Goal: Transaction & Acquisition: Purchase product/service

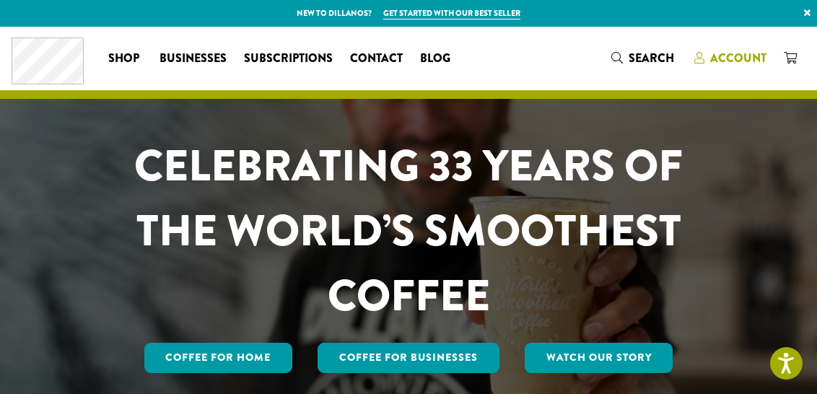
click at [739, 62] on span "Account" at bounding box center [738, 58] width 56 height 17
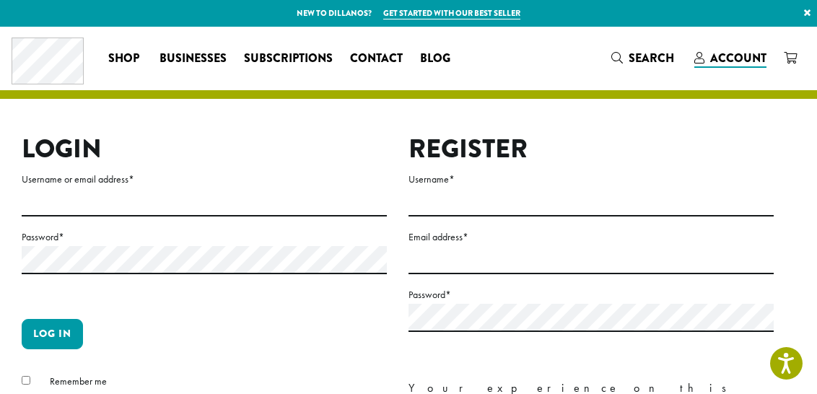
click at [211, 228] on label "Password *" at bounding box center [204, 237] width 365 height 18
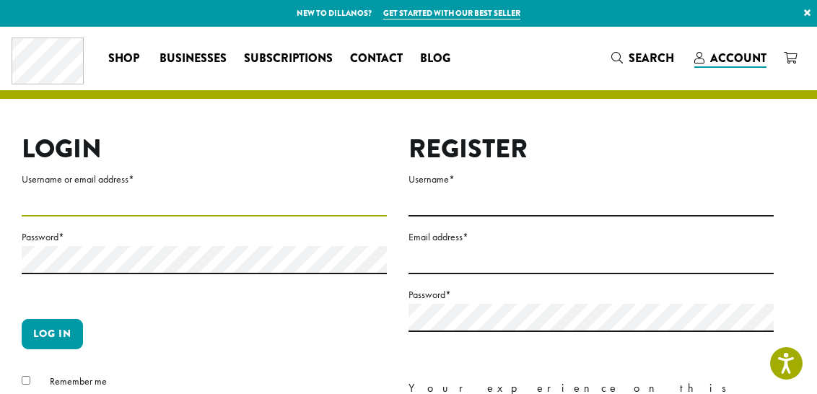
click at [190, 198] on input "Username or email address *" at bounding box center [204, 202] width 365 height 28
type input "**********"
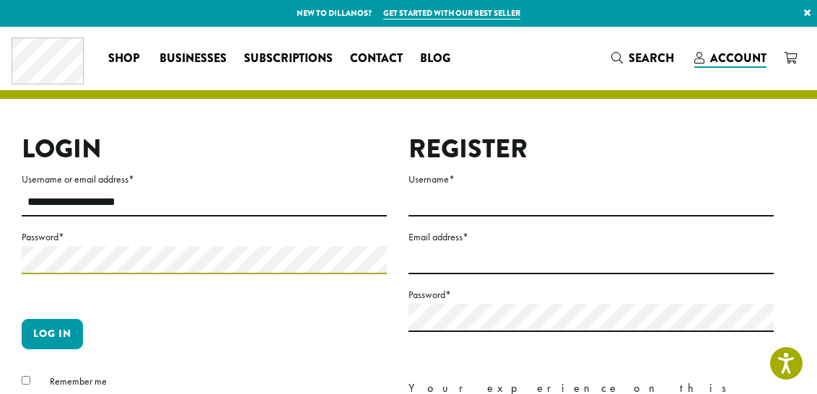
click at [52, 333] on button "Log in" at bounding box center [52, 334] width 61 height 30
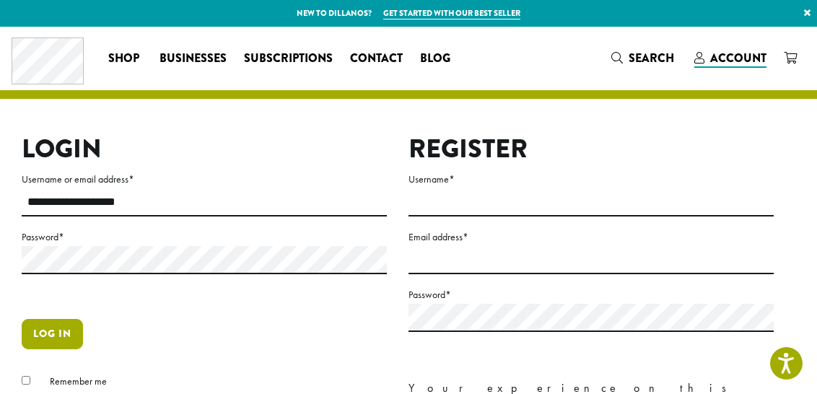
click at [42, 339] on button "Log in" at bounding box center [52, 334] width 61 height 30
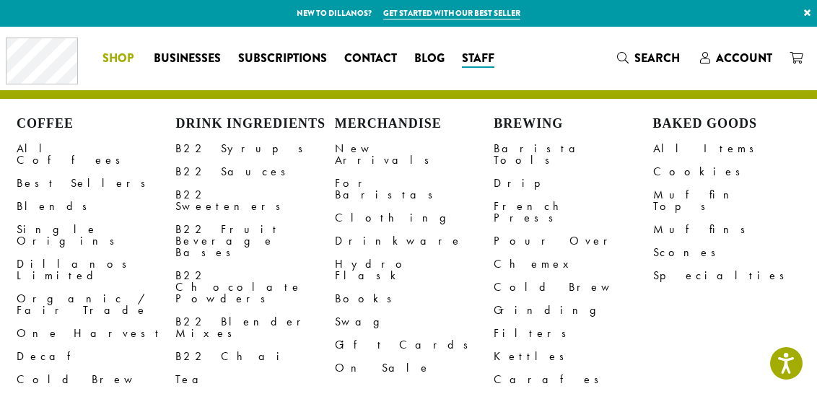
click at [105, 57] on li "Coffee All Coffees Best Sellers Blends Single Origins Dillanos Limited Organic …" at bounding box center [119, 58] width 51 height 23
click at [382, 150] on link "New Arrivals" at bounding box center [414, 154] width 159 height 35
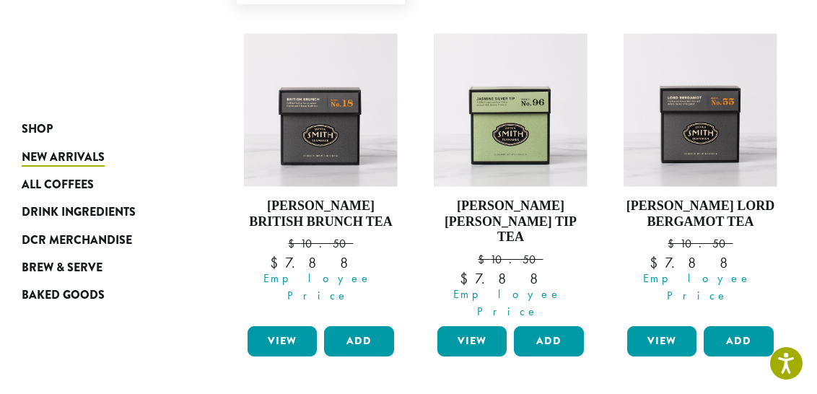
scroll to position [873, 0]
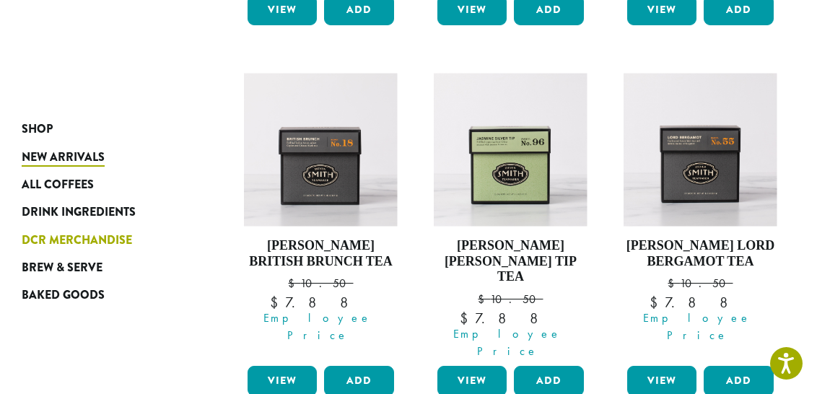
click at [110, 242] on span "DCR Merchandise" at bounding box center [77, 241] width 110 height 18
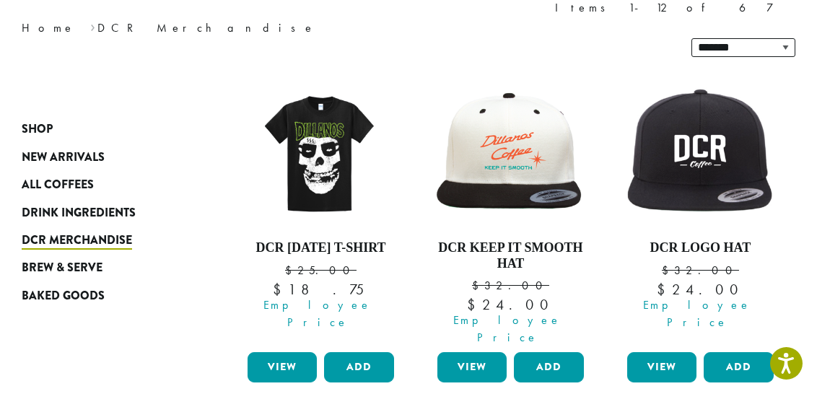
scroll to position [220, 0]
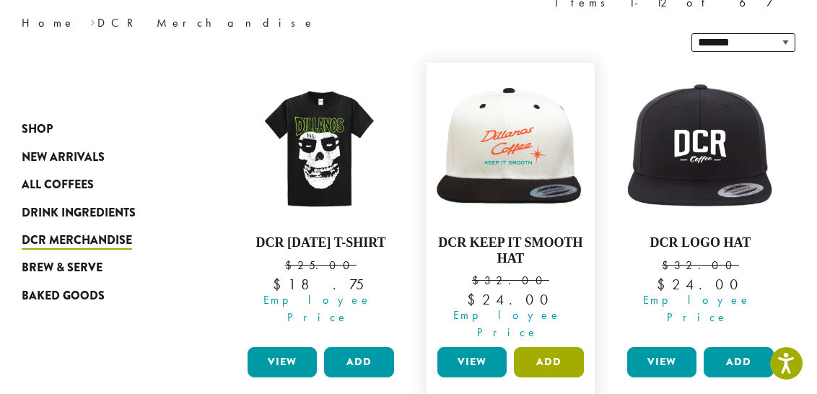
click at [549, 347] on button "Add" at bounding box center [548, 362] width 69 height 30
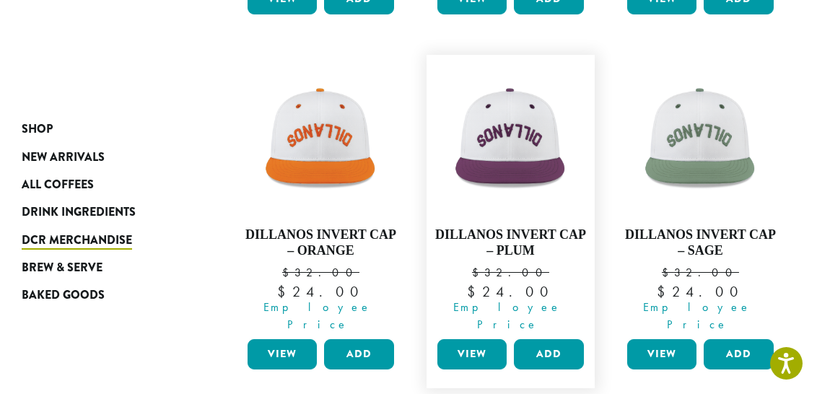
scroll to position [1336, 0]
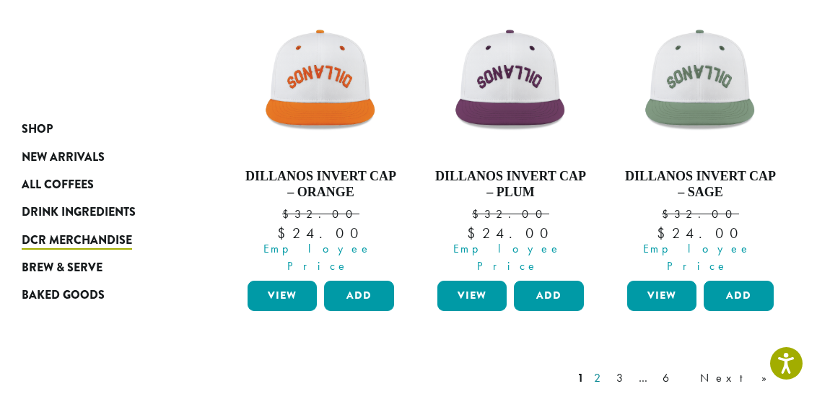
click at [609, 369] on link "2" at bounding box center [600, 377] width 18 height 17
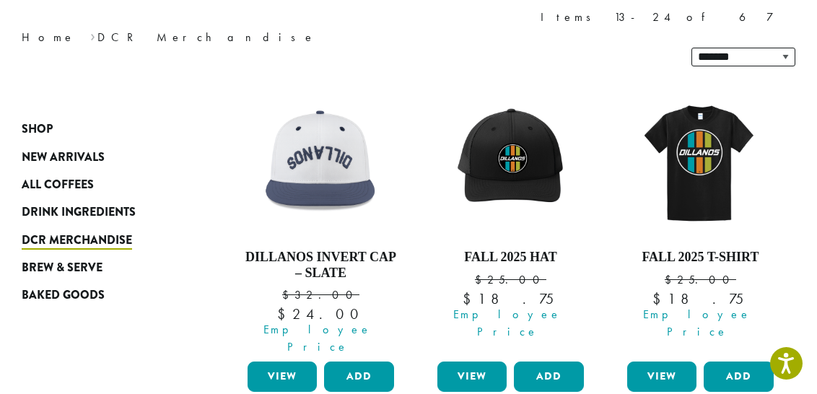
scroll to position [215, 0]
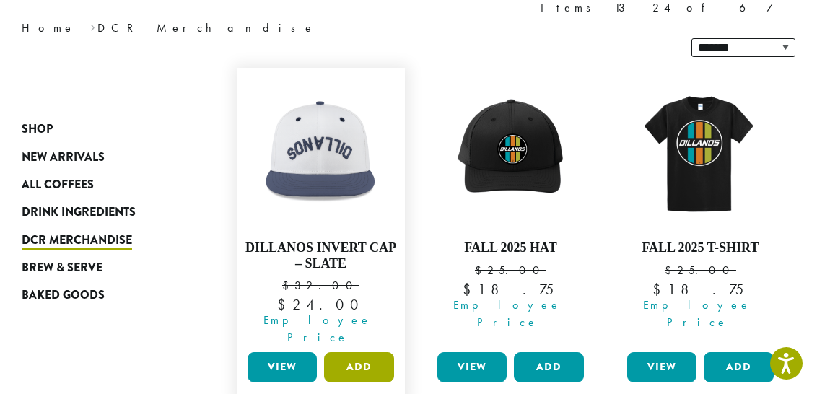
click at [355, 352] on button "Add" at bounding box center [358, 367] width 69 height 30
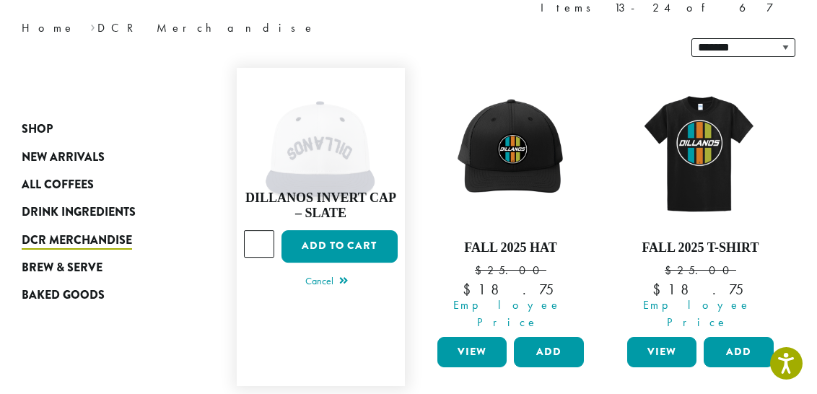
type input "*"
click at [261, 230] on input "*" at bounding box center [259, 243] width 30 height 27
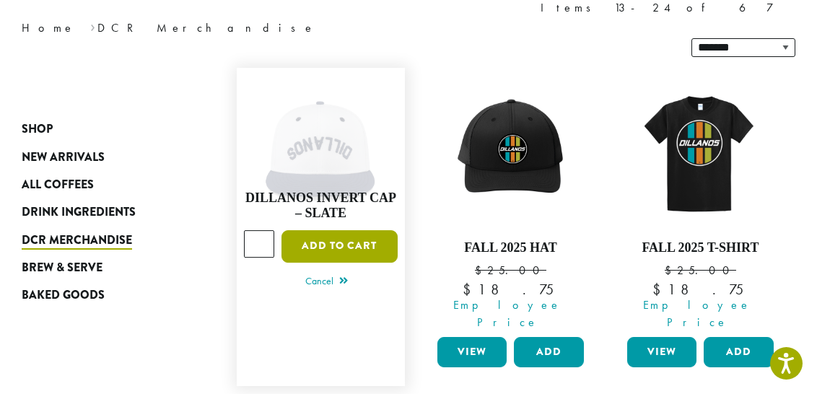
click at [327, 230] on button "Add to cart" at bounding box center [339, 246] width 116 height 32
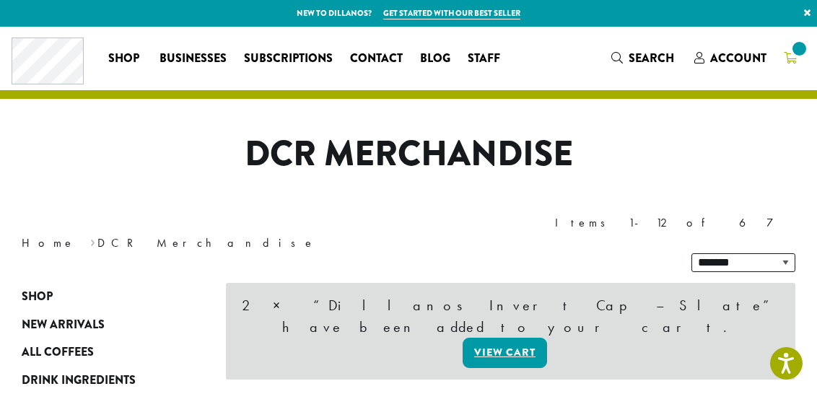
click at [787, 55] on icon at bounding box center [789, 58] width 13 height 12
